Goal: Information Seeking & Learning: Learn about a topic

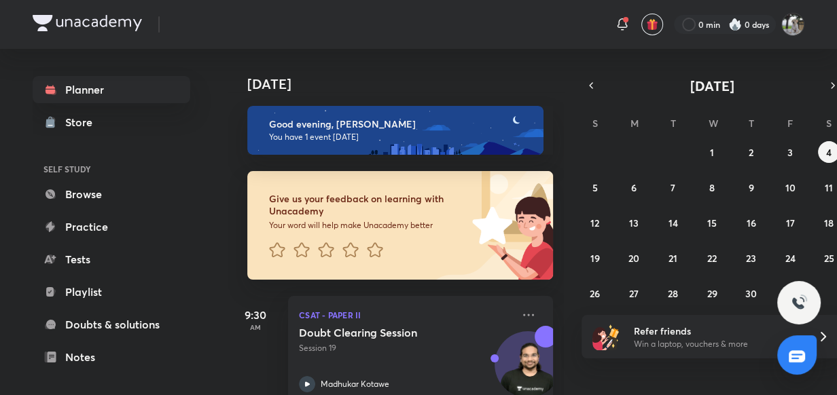
scroll to position [21, 0]
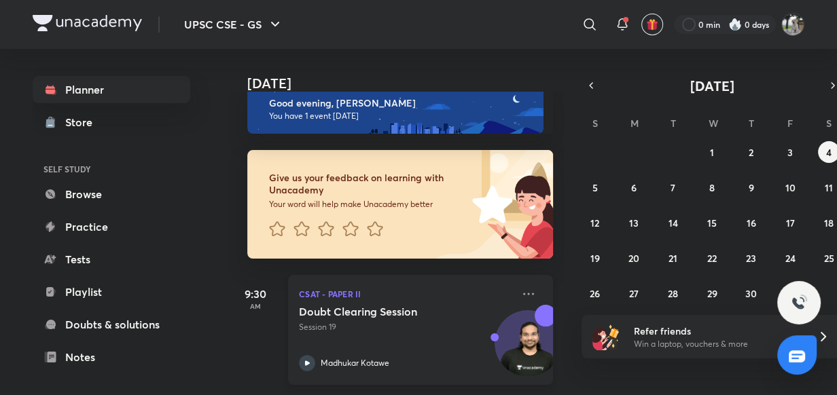
click at [380, 360] on p "Madhukar Kotawe" at bounding box center [355, 363] width 69 height 12
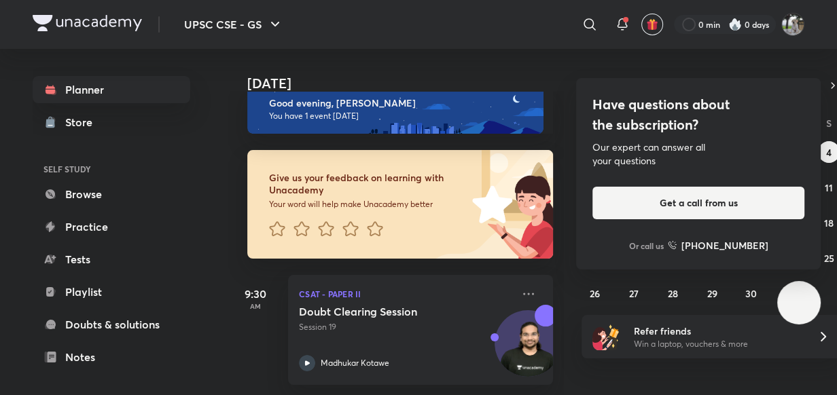
click at [311, 322] on iframe at bounding box center [418, 197] width 837 height 395
